Goal: Task Accomplishment & Management: Manage account settings

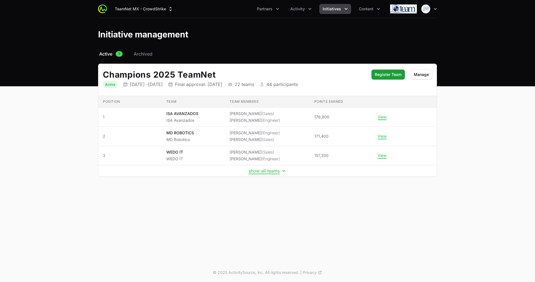
click at [260, 175] on td "show all teams" at bounding box center [267, 170] width 339 height 11
click at [301, 11] on span "Activity" at bounding box center [298, 9] width 15 height 6
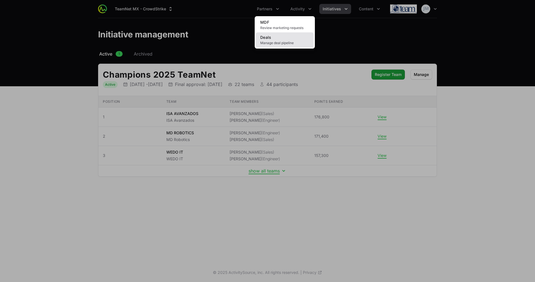
click at [284, 42] on span "Manage deal pipeline" at bounding box center [284, 43] width 49 height 4
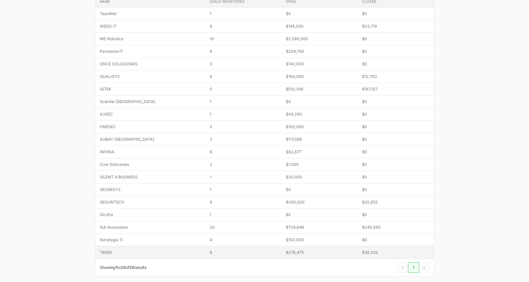
scroll to position [132, 0]
click at [140, 250] on span "TBSEK" at bounding box center [150, 252] width 101 height 6
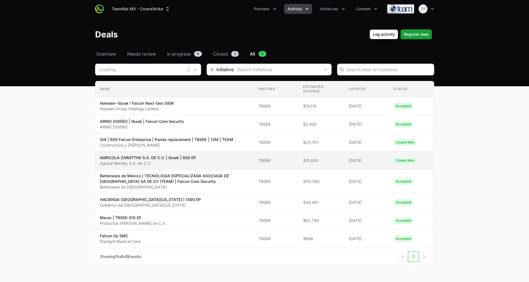
type input "TBSEK"
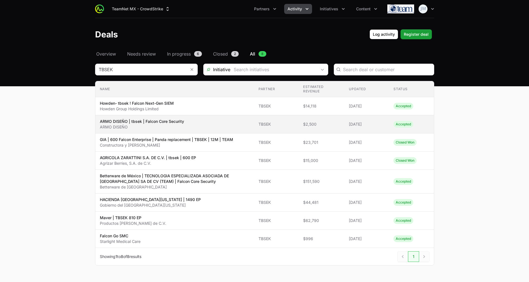
click at [226, 130] on td "Name ARMO DISEÑO | tbsek | Falcon Core Security ARMO DISEÑO" at bounding box center [174, 124] width 159 height 18
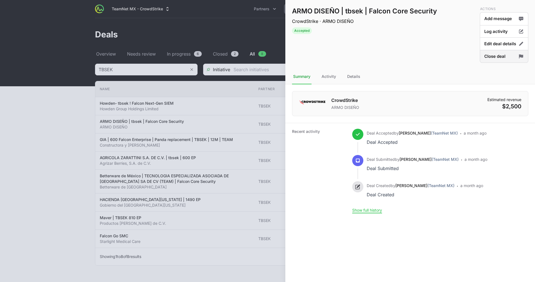
click at [493, 56] on button "Close deal" at bounding box center [504, 56] width 49 height 13
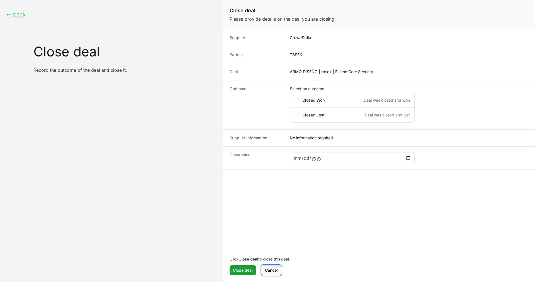
click at [270, 269] on span "Cancel" at bounding box center [271, 270] width 13 height 7
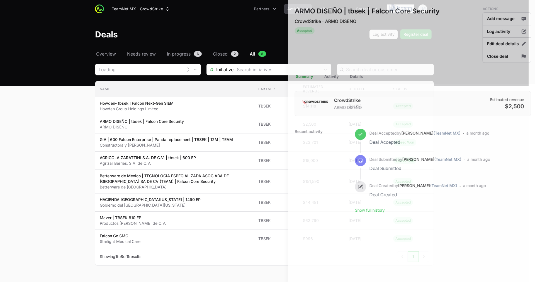
type input "TBSEK"
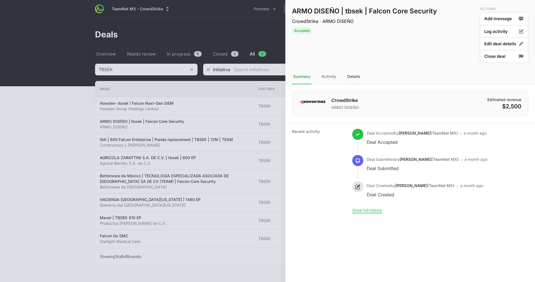
click at [357, 74] on div "Details" at bounding box center [353, 76] width 15 height 15
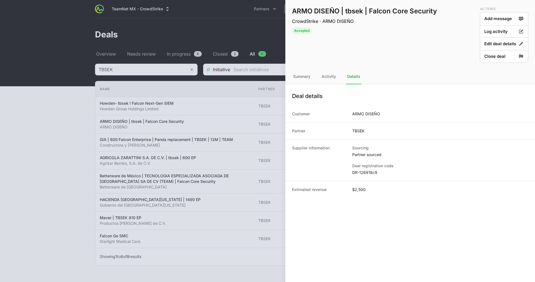
click at [449, 161] on dl "Sourcing Partner sourced Deal registration code DR-126918c9" at bounding box center [440, 160] width 176 height 30
click at [507, 55] on button "Close deal" at bounding box center [504, 56] width 49 height 13
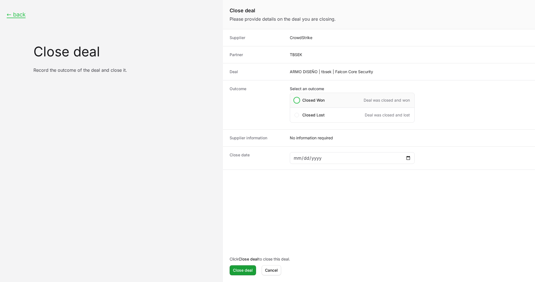
click at [298, 98] on div "Closed Won Deal was closed and won" at bounding box center [352, 100] width 125 height 15
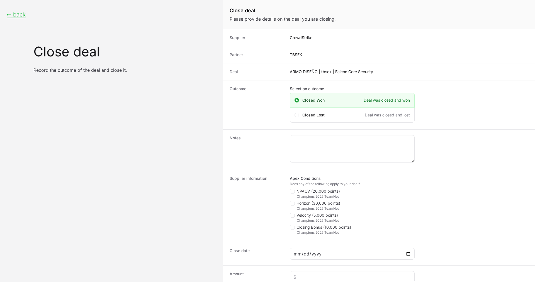
click at [293, 214] on icon "Close deal form" at bounding box center [292, 215] width 3 height 4
click at [291, 213] on input "Velocity (5,000 points)" at bounding box center [290, 212] width 1 height 1
checkbox input "true"
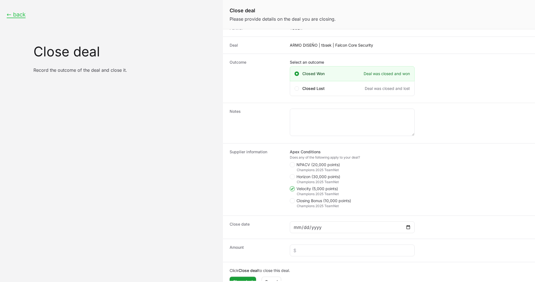
scroll to position [28, 0]
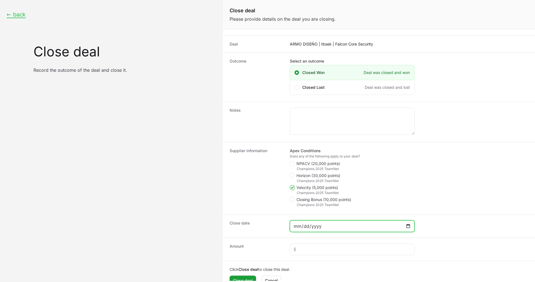
click at [314, 225] on input "Close deal form" at bounding box center [353, 226] width 118 height 7
click at [296, 226] on input "Close deal form" at bounding box center [353, 226] width 118 height 7
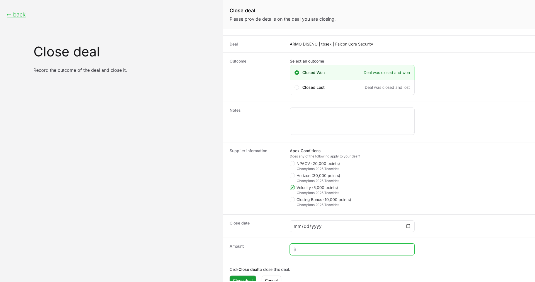
click at [306, 250] on input "Close deal form" at bounding box center [353, 249] width 118 height 7
type input "$1,000"
click at [297, 221] on div "Close deal form" at bounding box center [352, 226] width 125 height 12
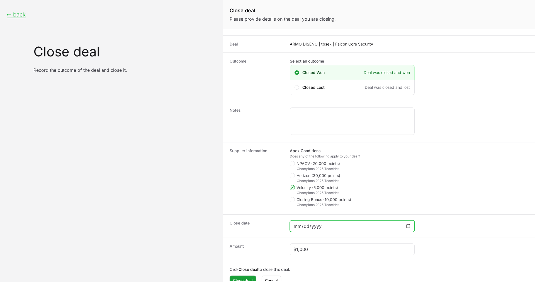
click at [297, 229] on input "Close deal form" at bounding box center [353, 226] width 118 height 7
type input "0001-09-30"
type input "[DATE]"
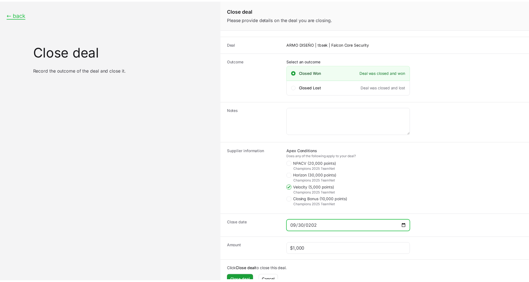
scroll to position [38, 0]
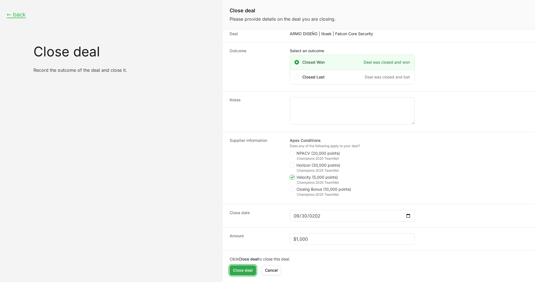
click at [243, 272] on span "Close deal" at bounding box center [243, 270] width 20 height 7
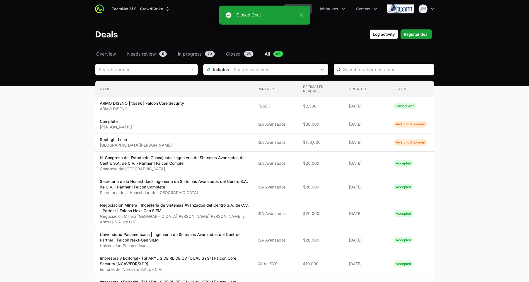
click at [109, 52] on span "Overview" at bounding box center [106, 53] width 20 height 7
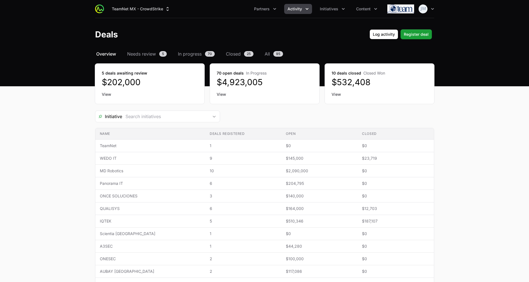
click at [267, 47] on header "Deals Log activity Log activity Register deal Register deal" at bounding box center [264, 34] width 529 height 32
click at [269, 51] on span "All" at bounding box center [267, 53] width 5 height 7
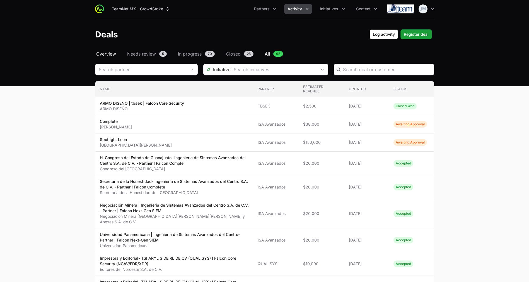
click at [105, 51] on span "Overview" at bounding box center [106, 53] width 20 height 7
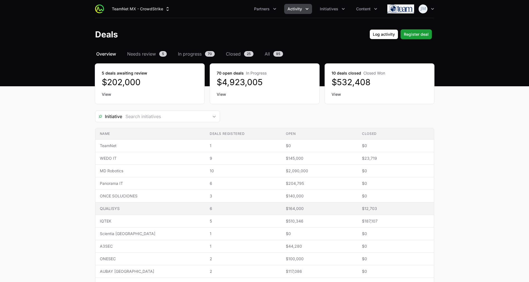
scroll to position [159, 0]
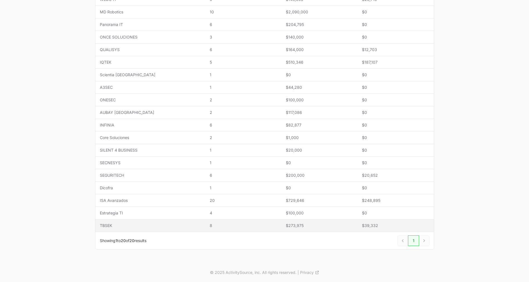
click at [120, 224] on span "TBSEK" at bounding box center [150, 226] width 101 height 6
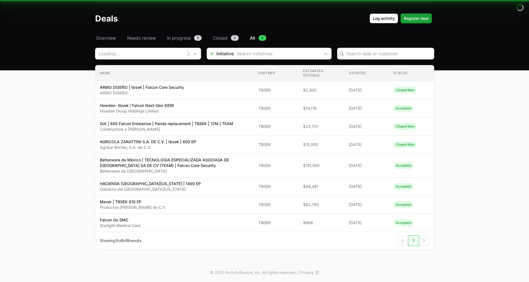
type input "TBSEK"
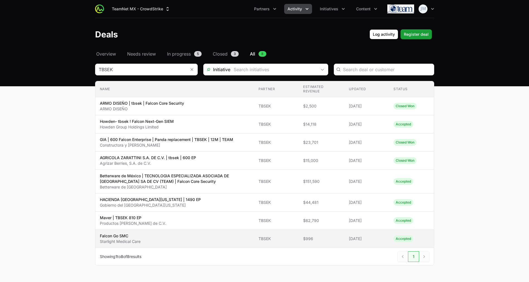
click at [166, 240] on span "Falcon Go SMC Starlight Medical Care" at bounding box center [175, 238] width 150 height 11
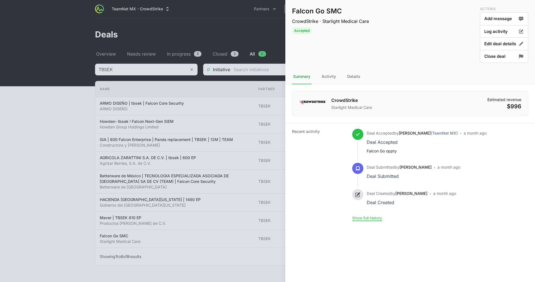
click at [175, 229] on div at bounding box center [267, 141] width 535 height 282
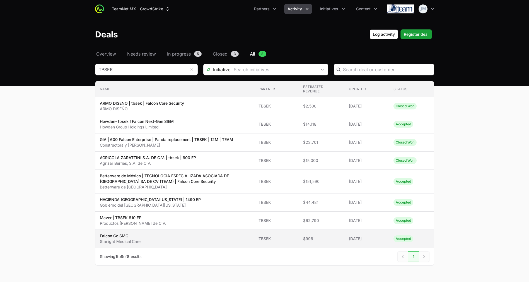
click at [361, 233] on td "Updated [DATE]" at bounding box center [366, 238] width 45 height 18
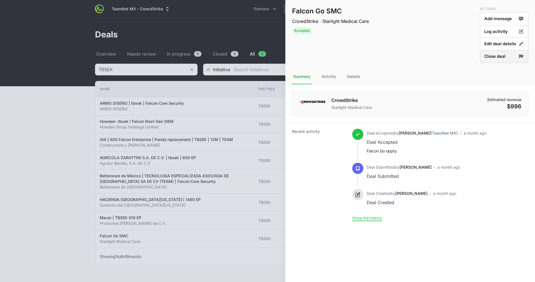
click at [521, 57] on icon "Deal actions" at bounding box center [522, 57] width 6 height 6
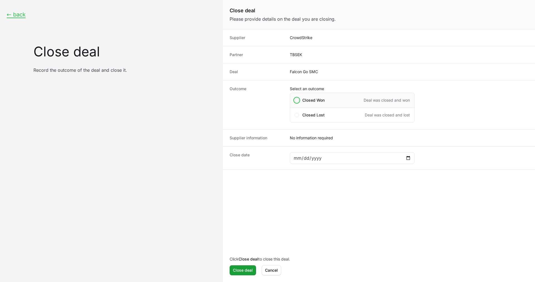
click at [298, 98] on span "Close deal form" at bounding box center [297, 100] width 4 height 4
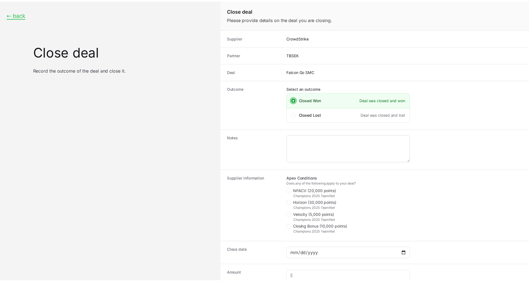
scroll to position [38, 0]
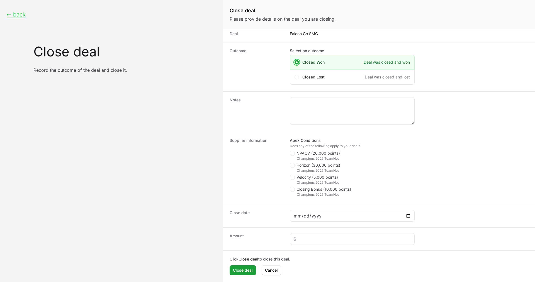
click at [289, 178] on div "Supplier information Apex Conditions Does any of the following apply to your de…" at bounding box center [379, 168] width 312 height 72
click at [294, 178] on span "Close deal form" at bounding box center [292, 177] width 5 height 5
click at [291, 212] on input "Velocity (5,000 points)" at bounding box center [290, 212] width 1 height 1
checkbox input "true"
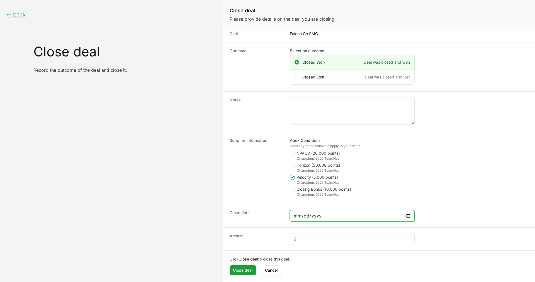
click at [300, 217] on input "Close deal form" at bounding box center [353, 215] width 118 height 7
type input "[DATE]"
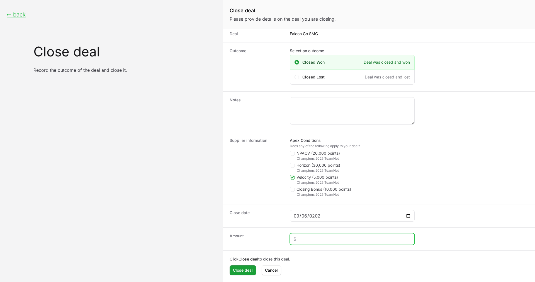
click at [298, 240] on input "Close deal form" at bounding box center [353, 238] width 118 height 7
type input "$897"
click at [309, 270] on div "Close deal Close deal [PERSON_NAME]" at bounding box center [379, 270] width 299 height 10
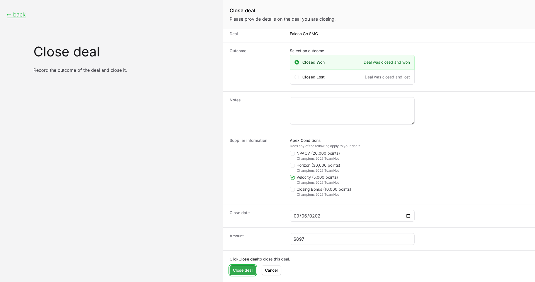
click at [247, 268] on span "Close deal" at bounding box center [243, 270] width 20 height 7
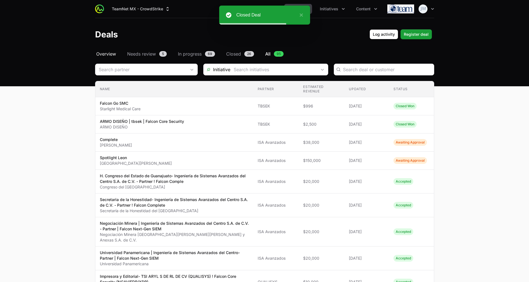
click at [108, 53] on span "Overview" at bounding box center [106, 53] width 20 height 7
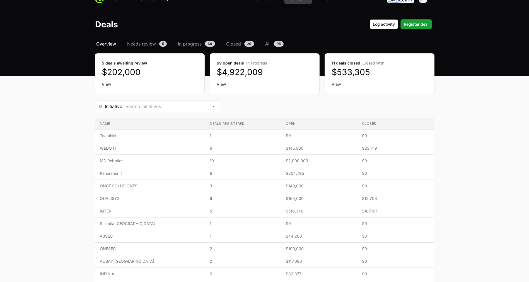
scroll to position [8, 0]
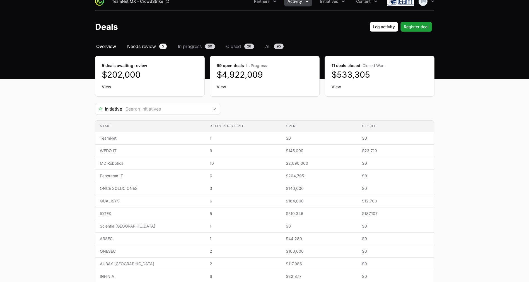
click at [137, 45] on span "Needs review" at bounding box center [141, 46] width 29 height 7
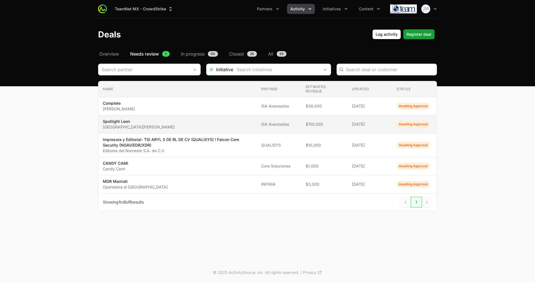
click at [161, 124] on span "Spotlight [PERSON_NAME] Municipio de [GEOGRAPHIC_DATA]" at bounding box center [177, 124] width 149 height 11
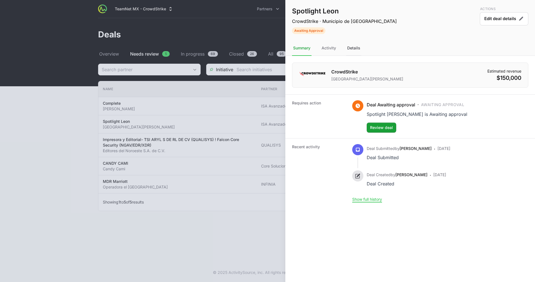
click at [356, 50] on div "Details" at bounding box center [353, 48] width 15 height 15
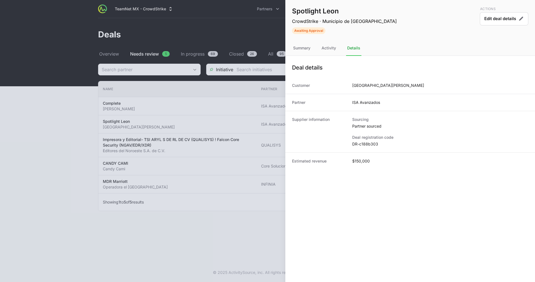
click at [365, 140] on div "Deal registration code DR-c188b303" at bounding box center [440, 140] width 176 height 12
click at [363, 145] on dd "DR-c188b303" at bounding box center [440, 144] width 176 height 6
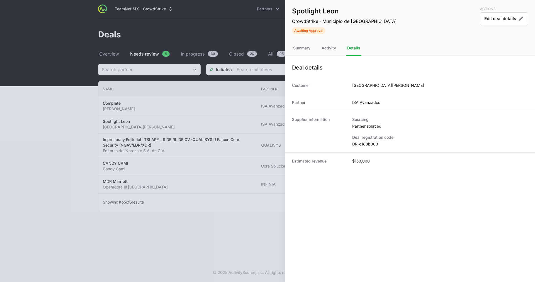
click at [363, 145] on dd "DR-c188b303" at bounding box center [440, 144] width 176 height 6
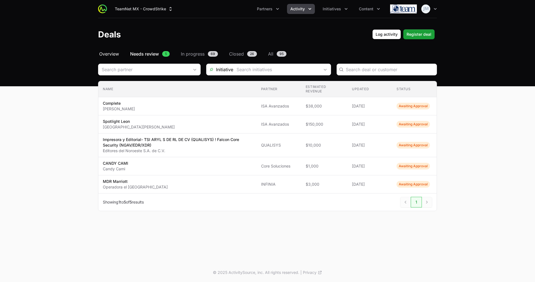
click at [107, 52] on span "Overview" at bounding box center [109, 53] width 20 height 7
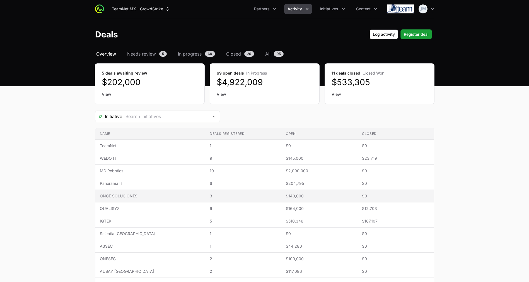
scroll to position [159, 0]
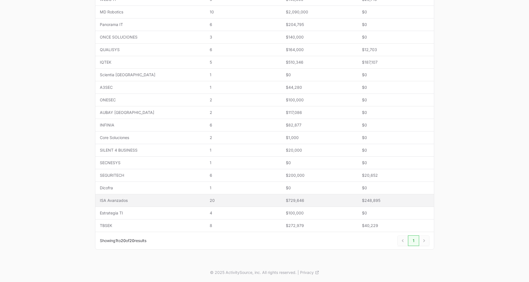
click at [120, 196] on td "Name [PERSON_NAME]" at bounding box center [150, 200] width 110 height 13
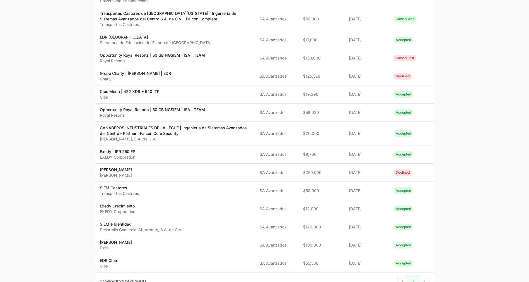
type input "ISA Avanzados"
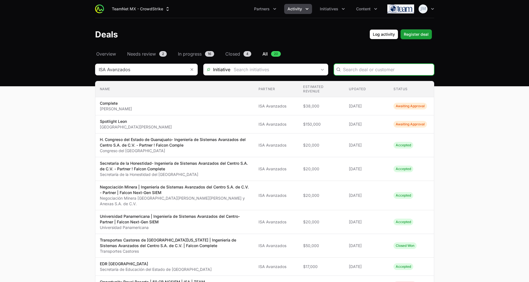
click at [366, 71] on input "Deals Filters" at bounding box center [387, 69] width 88 height 7
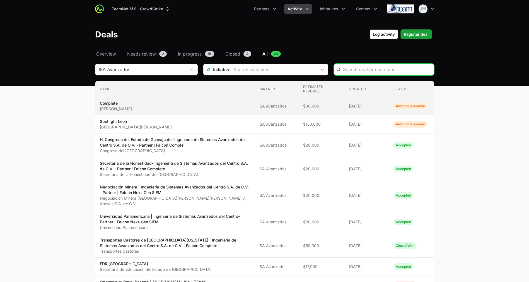
paste input "DR-c32e7d3b"
type input "DR-c32e7d3b"
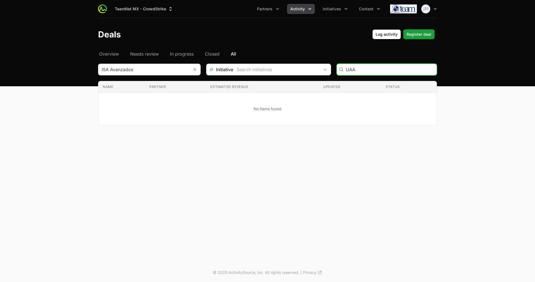
drag, startPoint x: 357, startPoint y: 67, endPoint x: 340, endPoint y: 69, distance: 16.6
click at [340, 69] on div "UAA" at bounding box center [387, 70] width 100 height 12
click at [349, 71] on input "UAA" at bounding box center [390, 69] width 88 height 7
type input "UAA"
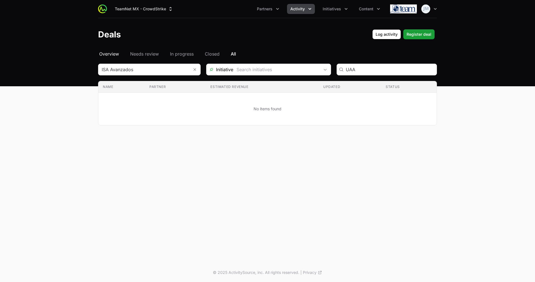
click at [104, 52] on span "Overview" at bounding box center [109, 53] width 20 height 7
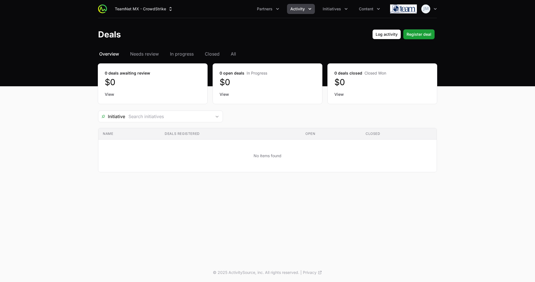
click at [120, 36] on h1 "Deals" at bounding box center [109, 34] width 23 height 10
click at [110, 36] on h1 "Deals" at bounding box center [109, 34] width 23 height 10
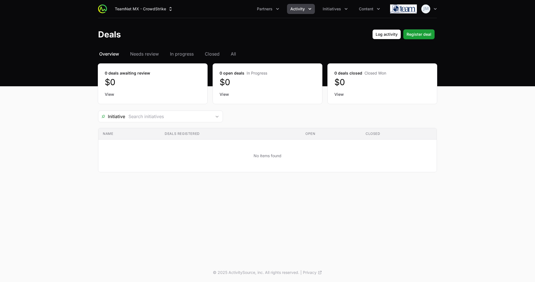
click at [110, 36] on h1 "Deals" at bounding box center [109, 34] width 23 height 10
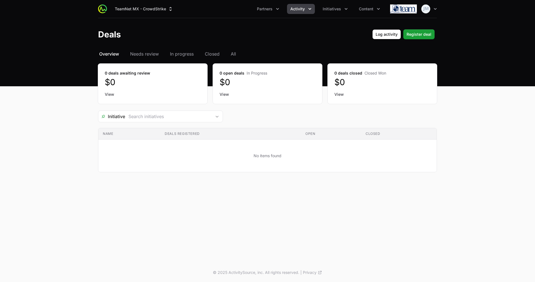
click at [110, 36] on h1 "Deals" at bounding box center [109, 34] width 23 height 10
click at [115, 33] on h1 "Deals" at bounding box center [109, 34] width 23 height 10
click at [111, 54] on span "Overview" at bounding box center [109, 53] width 20 height 7
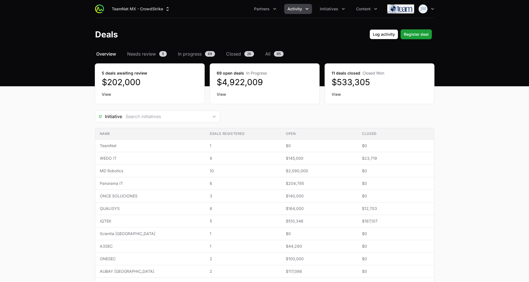
click at [298, 8] on span "Activity" at bounding box center [295, 9] width 15 height 6
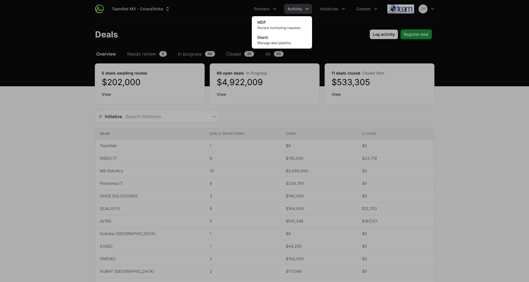
click at [234, 30] on div "Activity menu" at bounding box center [264, 141] width 529 height 282
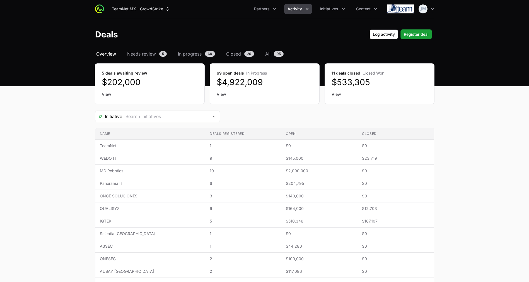
click at [316, 5] on ul "Partners Activity Initiatives Content" at bounding box center [316, 9] width 130 height 10
drag, startPoint x: 322, startPoint y: 8, endPoint x: 316, endPoint y: 5, distance: 6.5
click at [316, 5] on ul "Partners Activity Initiatives Content" at bounding box center [316, 9] width 130 height 10
click at [332, 13] on button "Initiatives" at bounding box center [333, 9] width 32 height 10
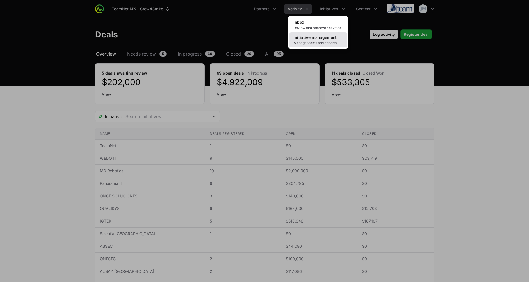
click at [326, 43] on span "Manage teams and cohorts" at bounding box center [318, 43] width 49 height 4
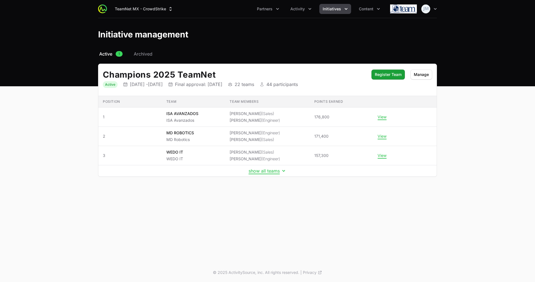
click at [271, 175] on td "show all teams" at bounding box center [267, 170] width 339 height 11
click at [270, 172] on button "show all teams" at bounding box center [268, 171] width 38 height 6
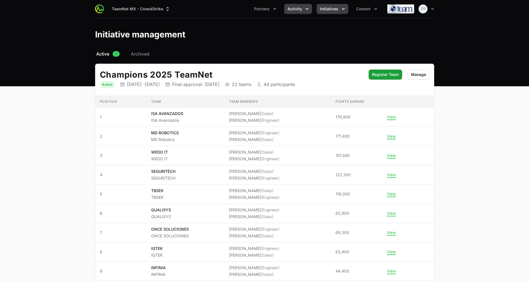
click at [293, 7] on span "Activity" at bounding box center [295, 9] width 15 height 6
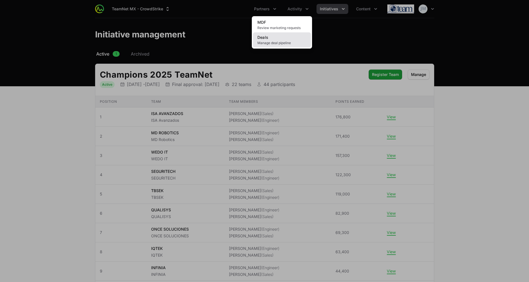
click at [281, 41] on span "Manage deal pipeline" at bounding box center [281, 43] width 49 height 4
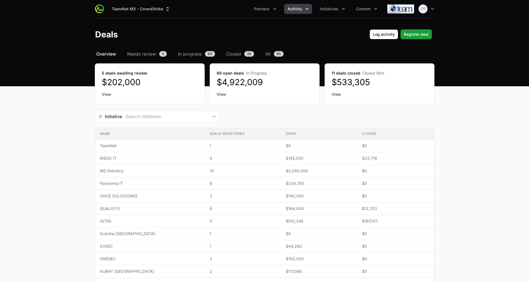
click at [268, 50] on header "Deals Log activity Log activity Register deal Register deal" at bounding box center [264, 34] width 529 height 32
click at [268, 53] on span "All" at bounding box center [267, 53] width 5 height 7
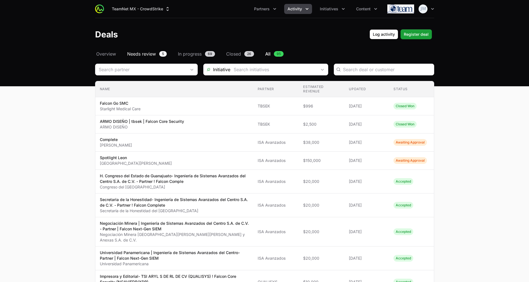
click at [139, 55] on span "Needs review" at bounding box center [141, 53] width 29 height 7
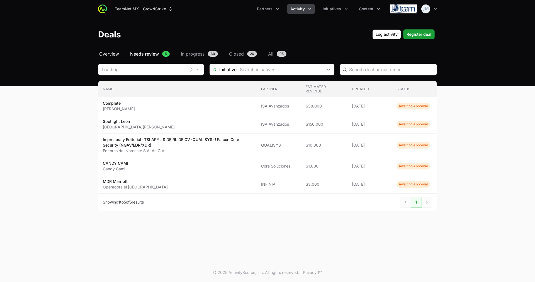
click at [110, 55] on span "Overview" at bounding box center [109, 53] width 20 height 7
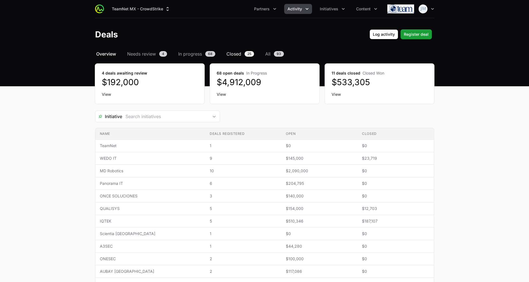
click at [236, 54] on span "Closed" at bounding box center [233, 53] width 15 height 7
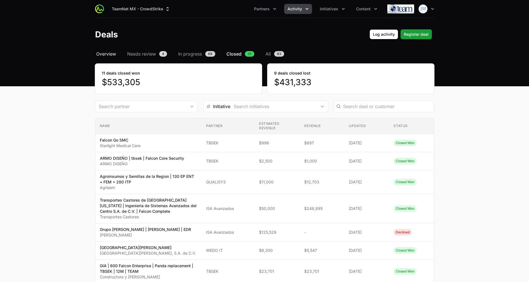
click at [110, 52] on span "Overview" at bounding box center [106, 53] width 20 height 7
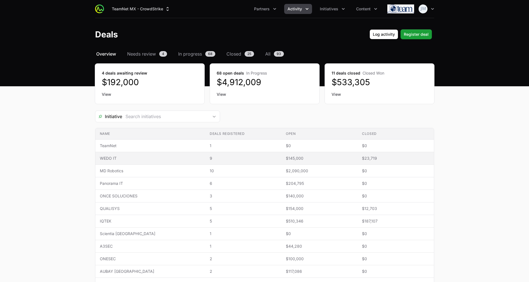
click at [210, 156] on span "9" at bounding box center [243, 158] width 67 height 6
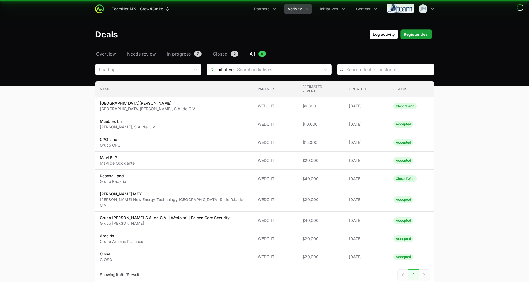
type input "WEDO IT"
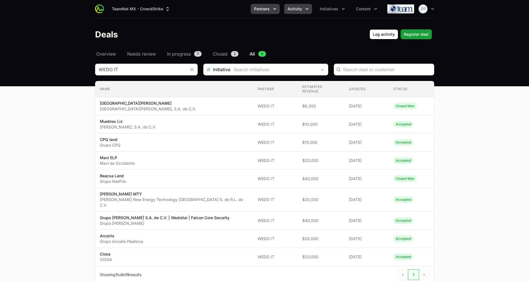
click at [273, 7] on icon "Partners menu" at bounding box center [275, 9] width 6 height 6
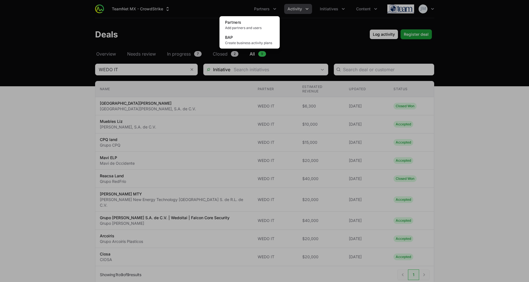
click at [303, 10] on div "Partners menu" at bounding box center [264, 141] width 529 height 282
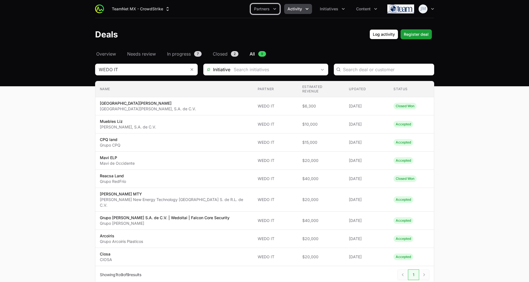
click at [303, 10] on button "Activity" at bounding box center [298, 9] width 28 height 10
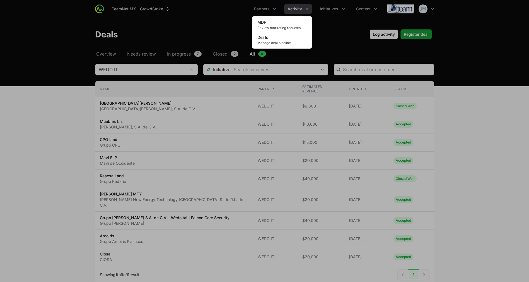
click at [263, 6] on div "Activity menu" at bounding box center [264, 141] width 529 height 282
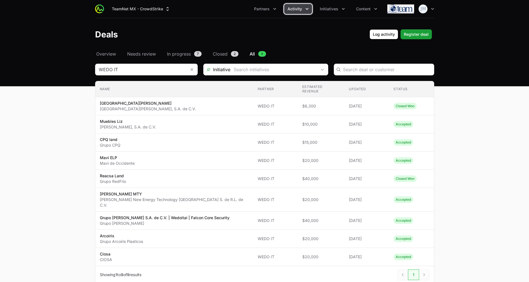
click at [263, 6] on span "Partners" at bounding box center [262, 9] width 16 height 6
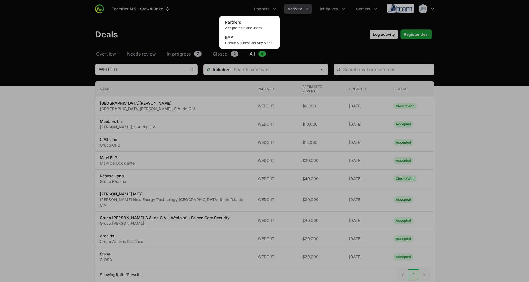
click at [331, 5] on div "Partners menu" at bounding box center [264, 141] width 529 height 282
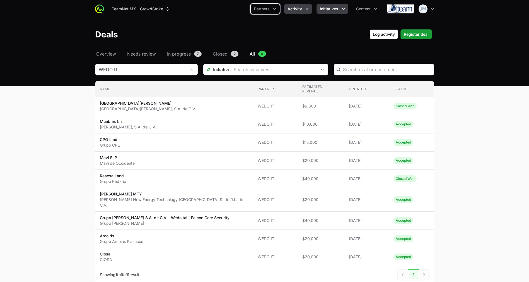
click at [331, 5] on button "Initiatives" at bounding box center [333, 9] width 32 height 10
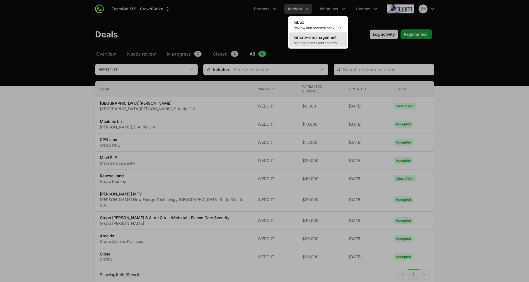
click at [313, 37] on span "Initiative management" at bounding box center [315, 37] width 43 height 5
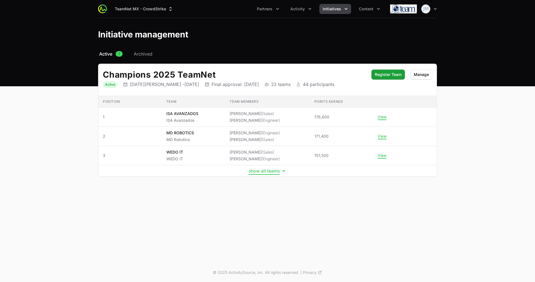
click at [263, 171] on button "show all teams" at bounding box center [268, 171] width 38 height 6
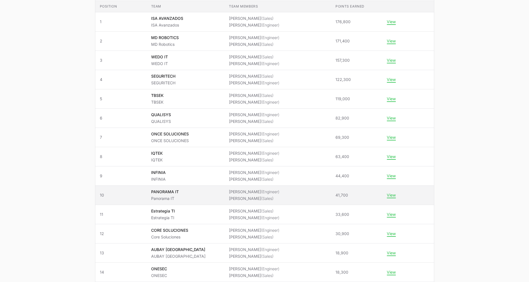
scroll to position [91, 0]
